Goal: Navigation & Orientation: Go to known website

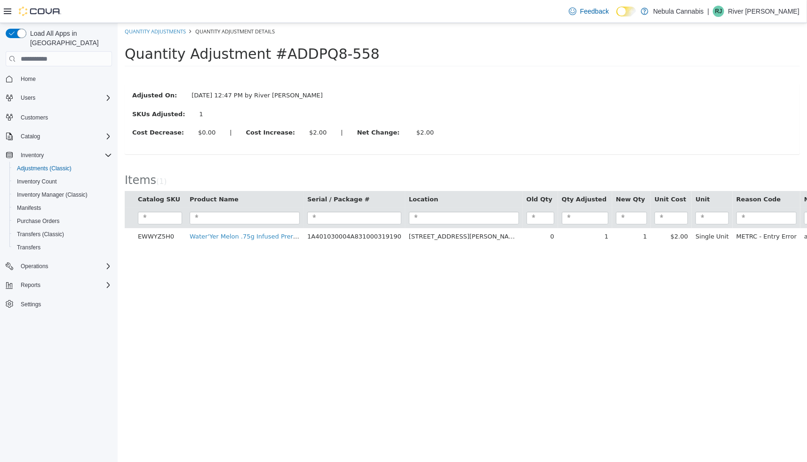
click at [760, 18] on div "Feedback Dark Mode Nebula Cannabis | RJ River Jane Valentine" at bounding box center [682, 11] width 234 height 19
click at [760, 11] on p "River Jane Valentine" at bounding box center [764, 11] width 72 height 11
click at [733, 90] on span "Sign Out" at bounding box center [738, 92] width 25 height 9
